Goal: Navigation & Orientation: Understand site structure

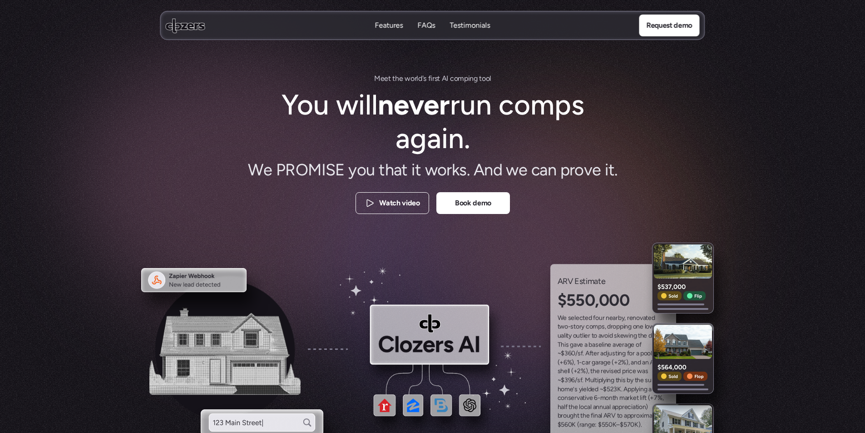
click at [396, 23] on p "Features" at bounding box center [389, 25] width 28 height 10
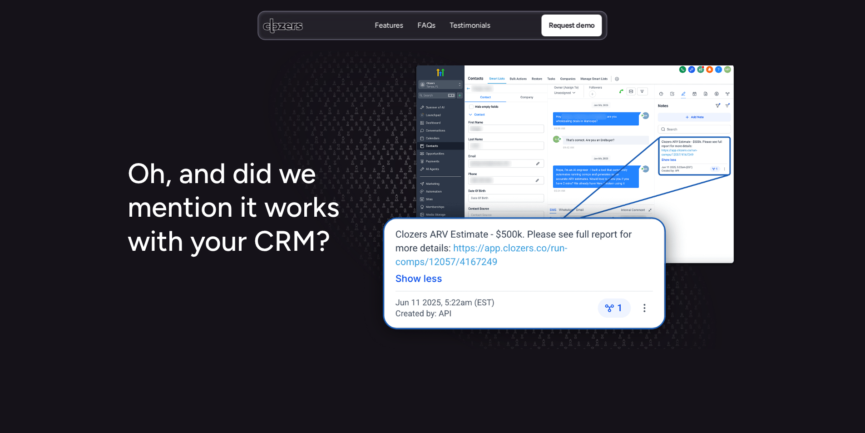
scroll to position [2112, 0]
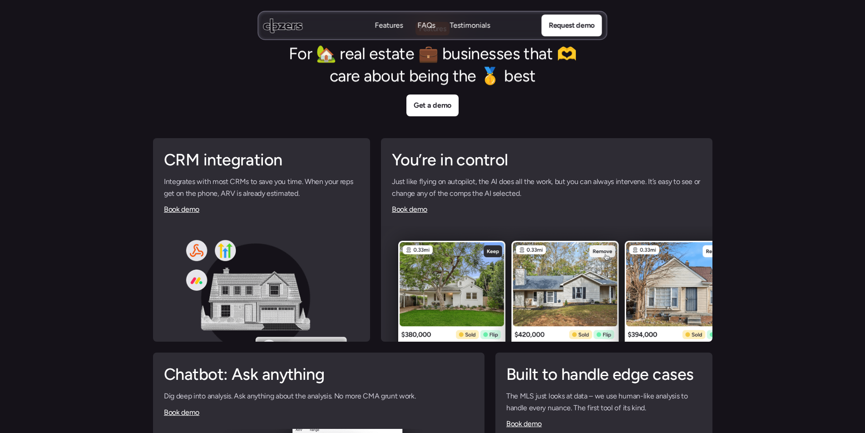
drag, startPoint x: 396, startPoint y: 23, endPoint x: 616, endPoint y: 105, distance: 234.7
click at [616, 105] on div "Features For 🏡 real estate 💼 businesses that 🫶 care about being the 🥇 best Get …" at bounding box center [432, 322] width 865 height 645
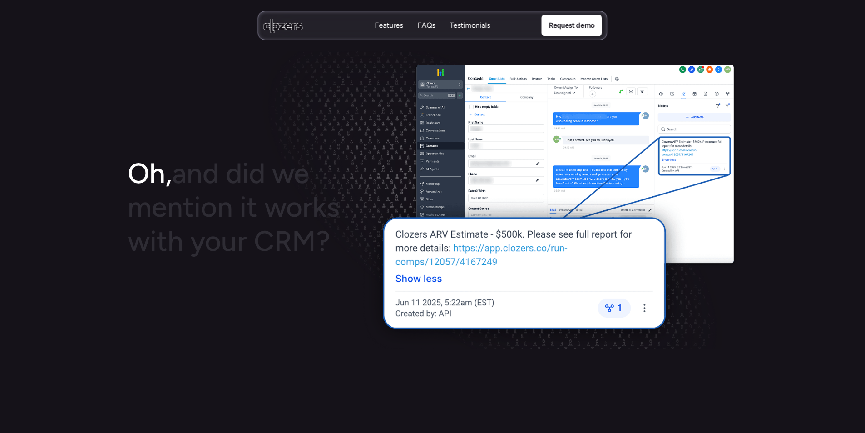
scroll to position [0, 0]
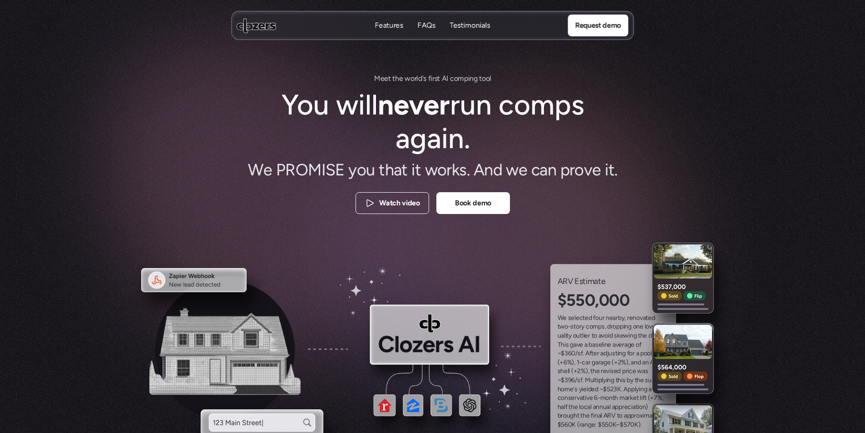
drag, startPoint x: 481, startPoint y: 145, endPoint x: 418, endPoint y: -40, distance: 194.6
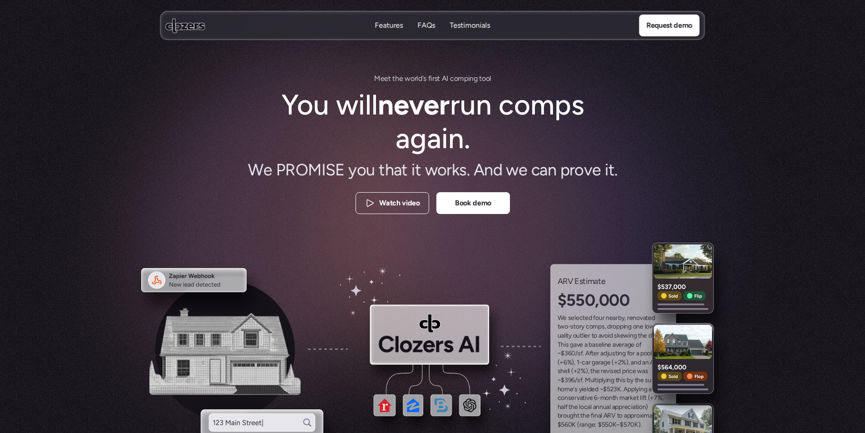
click at [184, 28] on use at bounding box center [186, 25] width 40 height 15
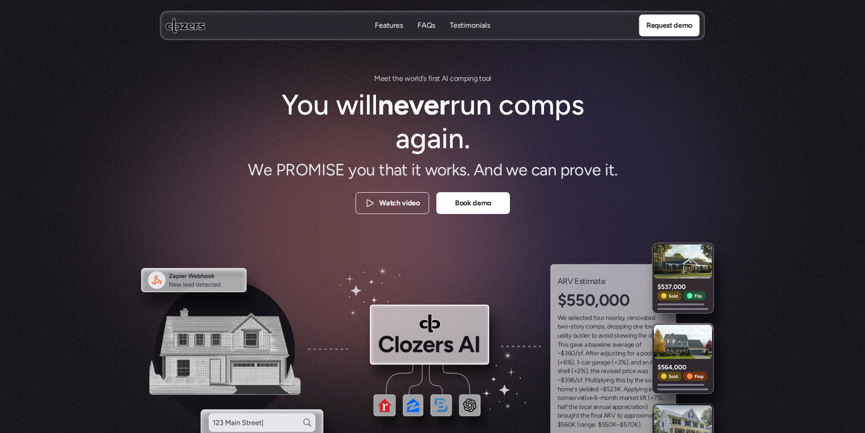
click at [182, 23] on use at bounding box center [186, 25] width 40 height 15
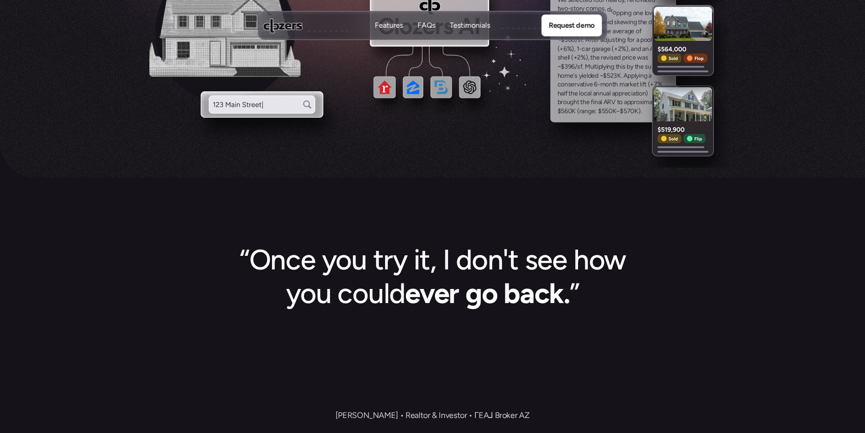
scroll to position [500, 0]
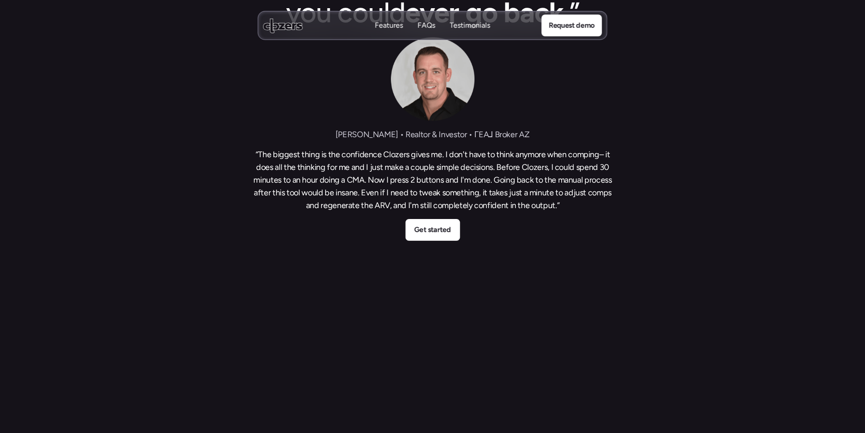
drag, startPoint x: 545, startPoint y: 284, endPoint x: 552, endPoint y: 342, distance: 59.0
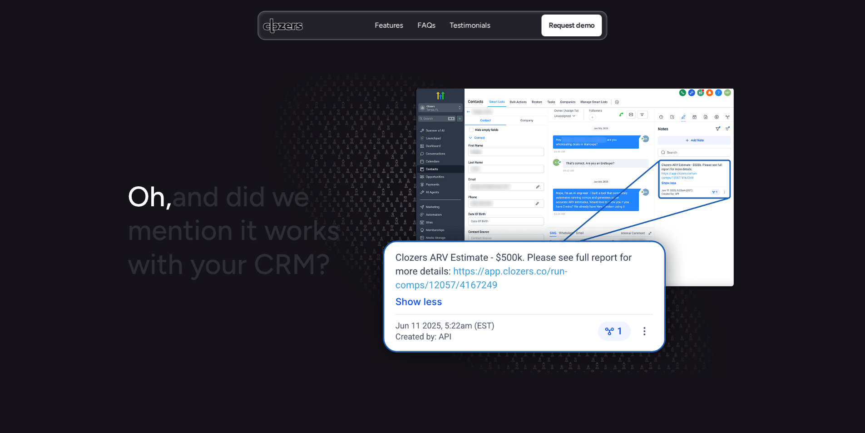
drag, startPoint x: 605, startPoint y: 288, endPoint x: 620, endPoint y: 380, distance: 93.1
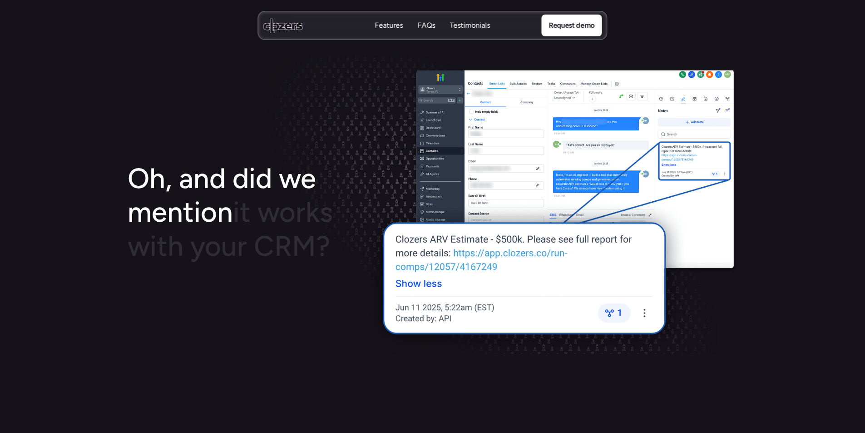
drag, startPoint x: 609, startPoint y: 350, endPoint x: 607, endPoint y: 241, distance: 109.0
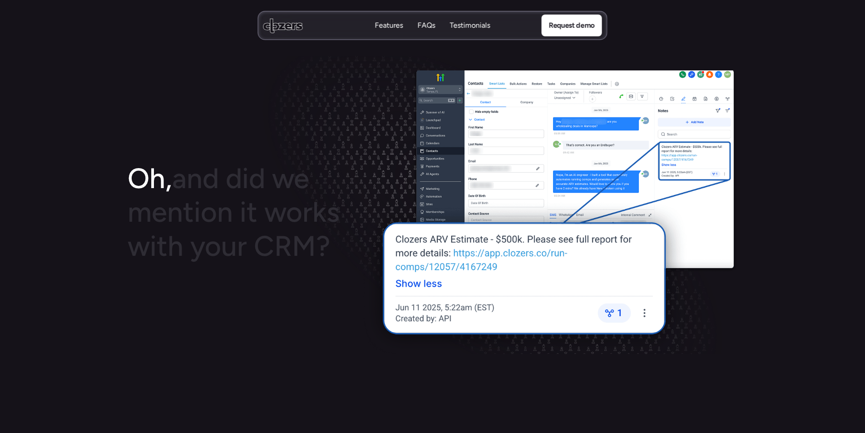
scroll to position [916, 0]
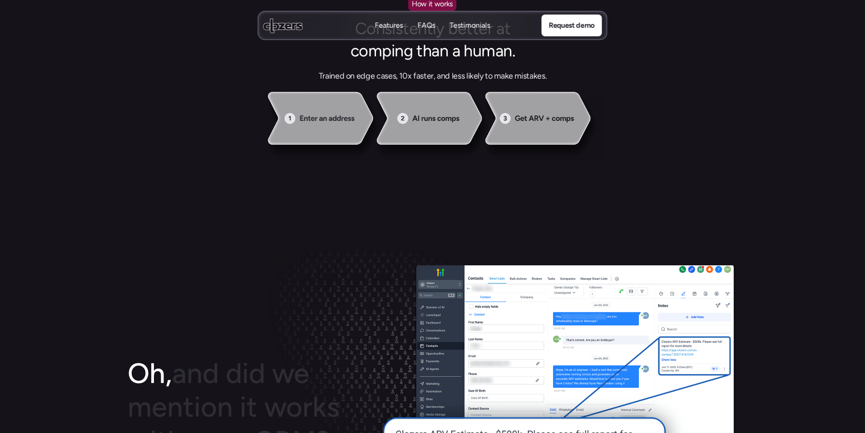
click at [439, 117] on img at bounding box center [432, 125] width 649 height 72
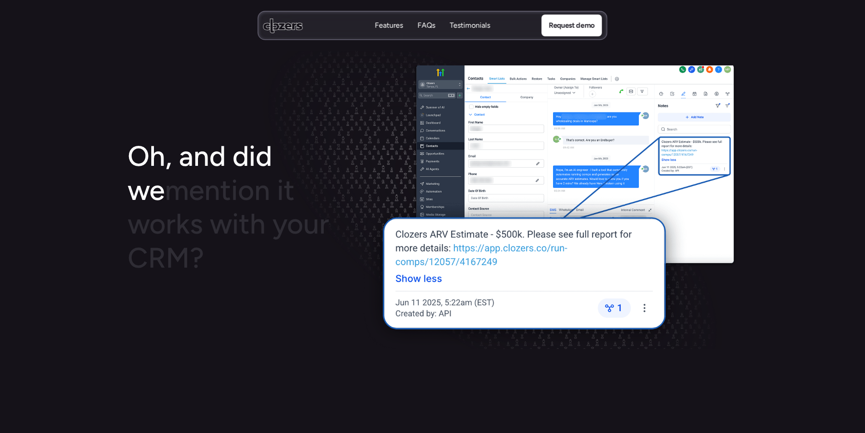
scroll to position [1234, 0]
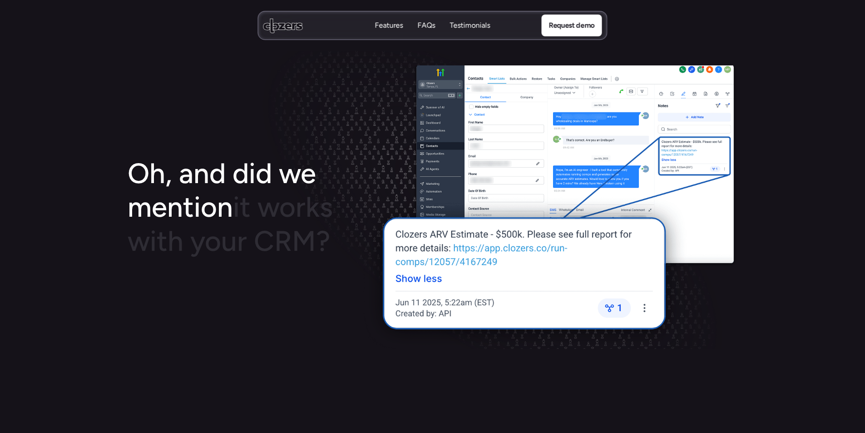
click at [508, 248] on img at bounding box center [549, 206] width 378 height 283
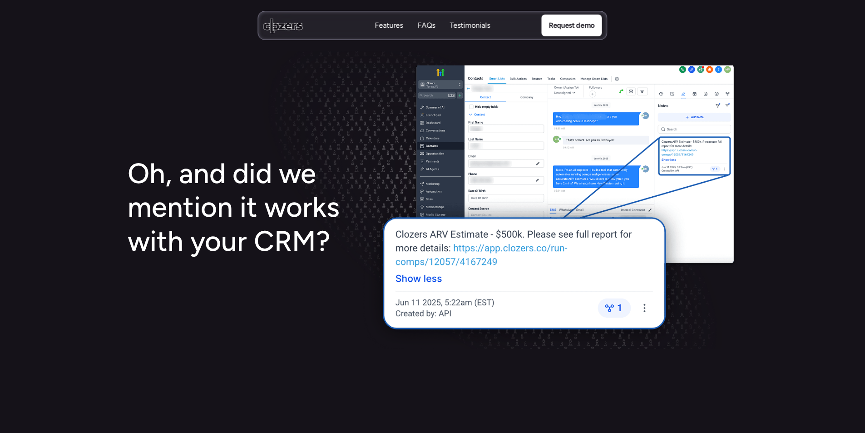
scroll to position [82, 0]
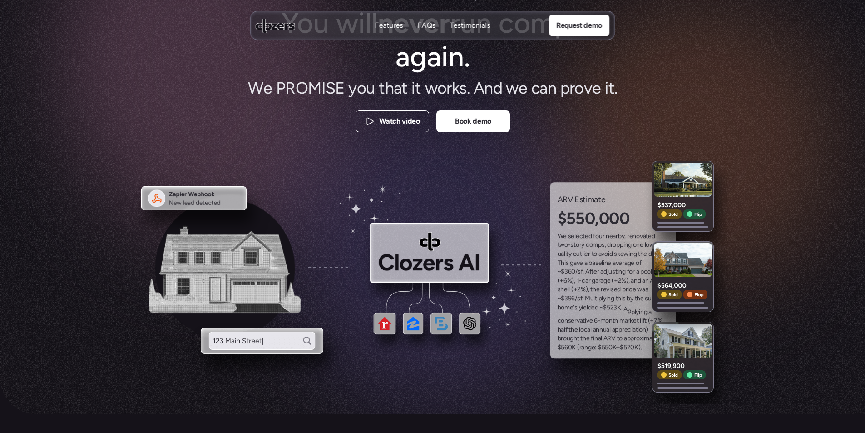
drag, startPoint x: 497, startPoint y: 317, endPoint x: 538, endPoint y: 55, distance: 265.6
